Goal: Information Seeking & Learning: Find specific fact

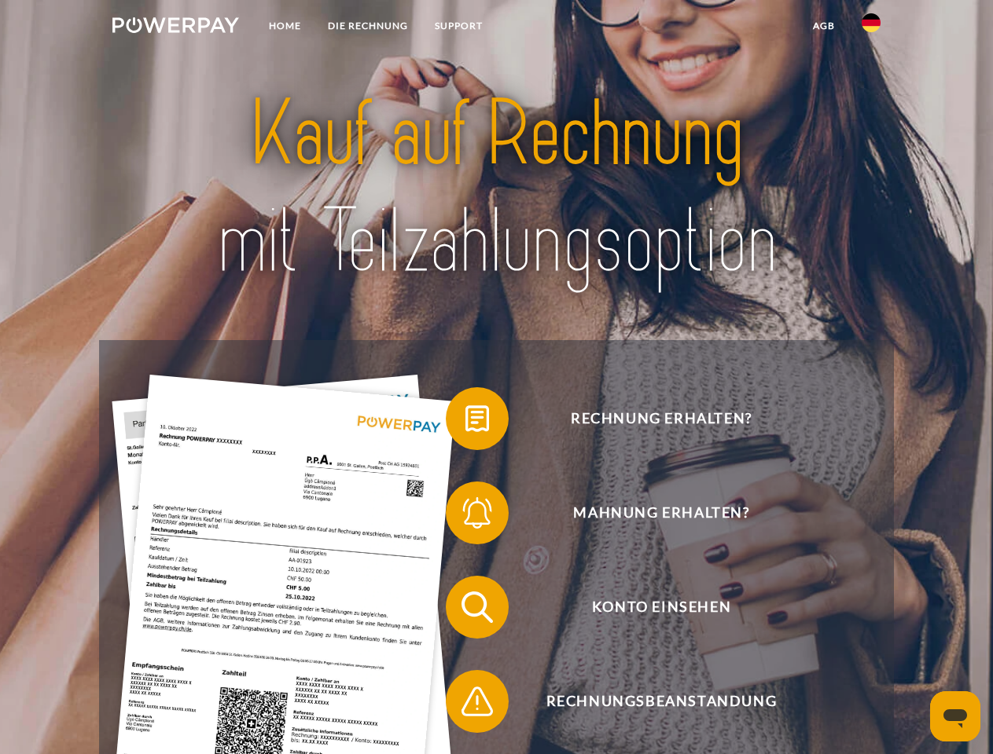
click at [175, 28] on img at bounding box center [175, 25] width 127 height 16
click at [871, 28] on img at bounding box center [870, 22] width 19 height 19
click at [823, 26] on link "agb" at bounding box center [823, 26] width 49 height 28
click at [465, 422] on span at bounding box center [453, 419] width 79 height 79
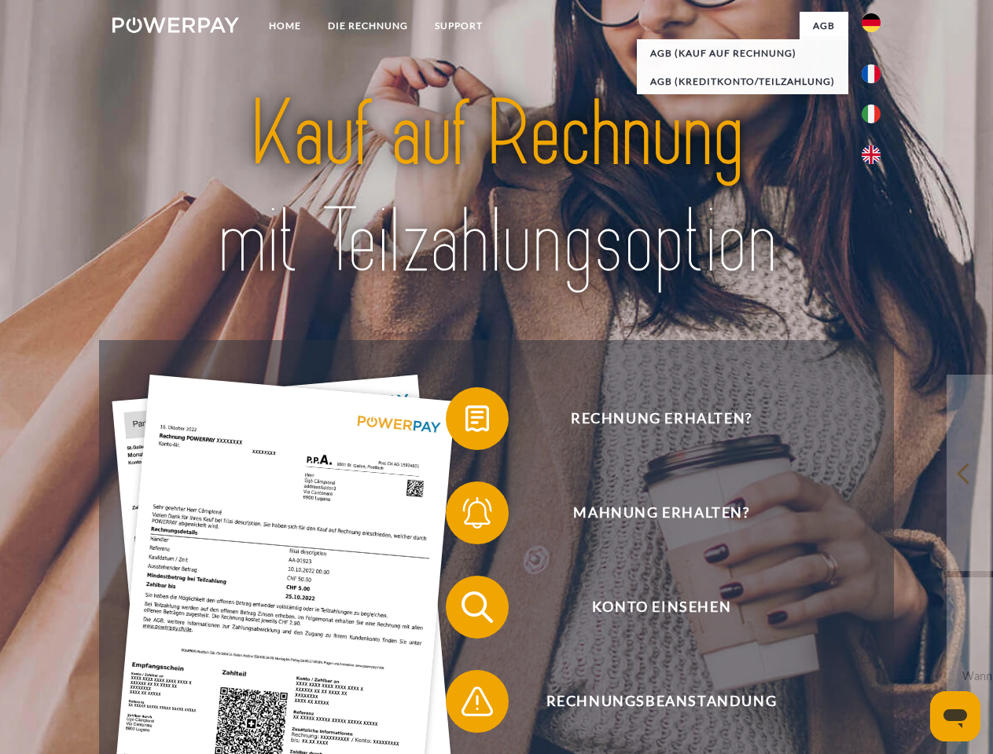
click at [465, 516] on span at bounding box center [453, 513] width 79 height 79
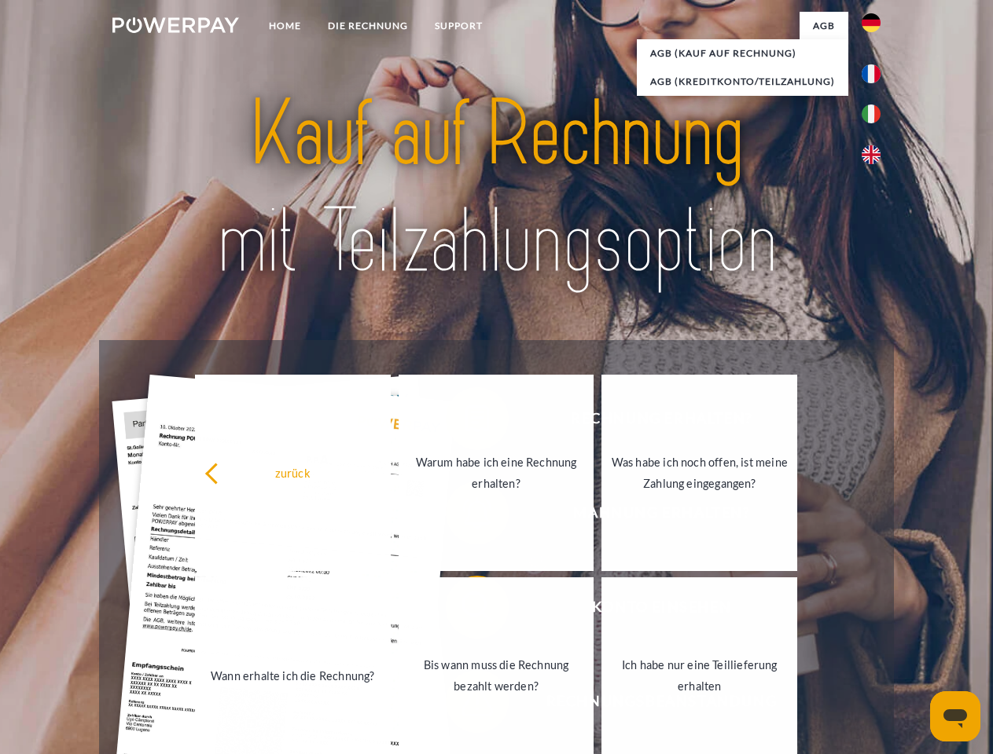
click at [465, 611] on link "Bis wann muss die Rechnung bezahlt werden?" at bounding box center [496, 676] width 196 height 196
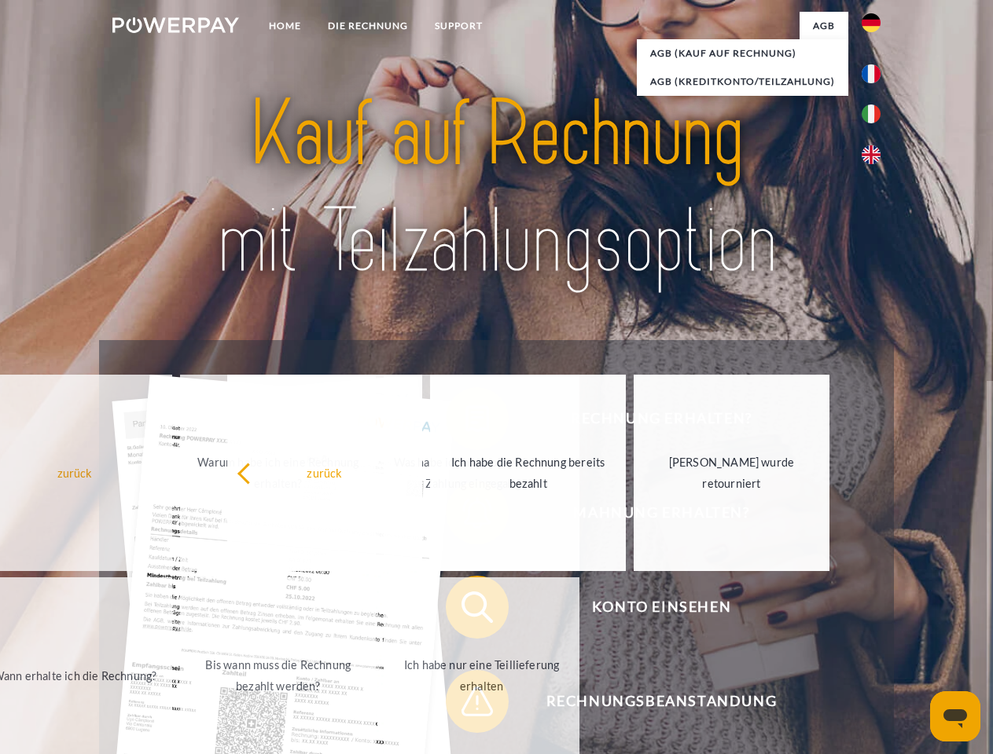
click at [465, 705] on span at bounding box center [453, 701] width 79 height 79
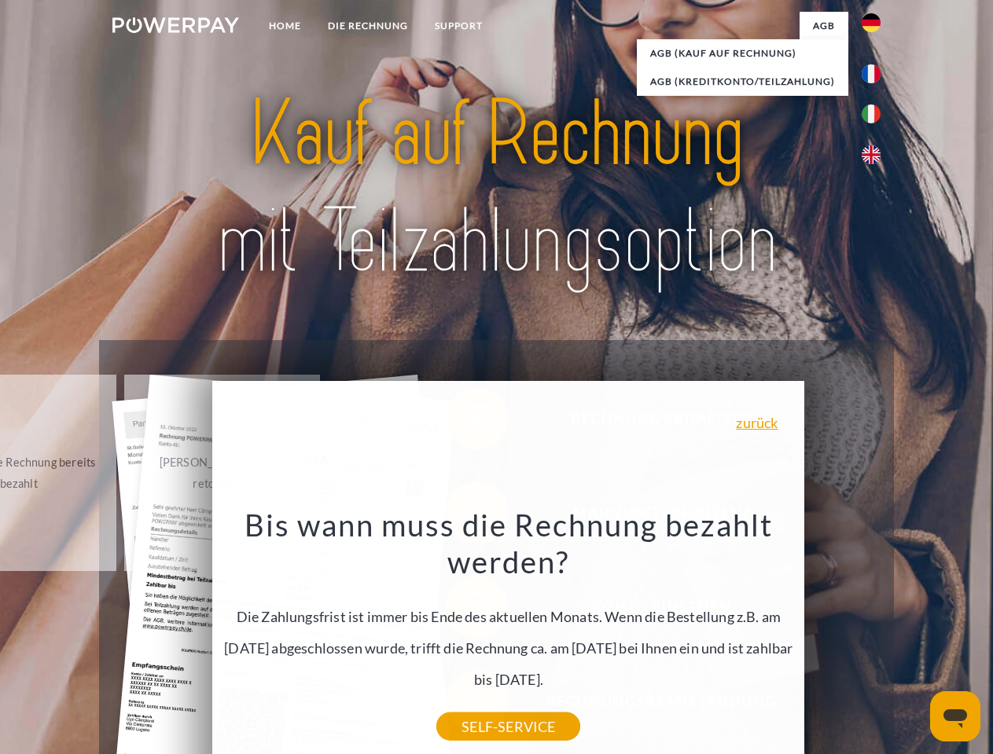
click at [955, 717] on icon "Messaging-Fenster öffnen" at bounding box center [955, 719] width 24 height 19
